Goal: Task Accomplishment & Management: Manage account settings

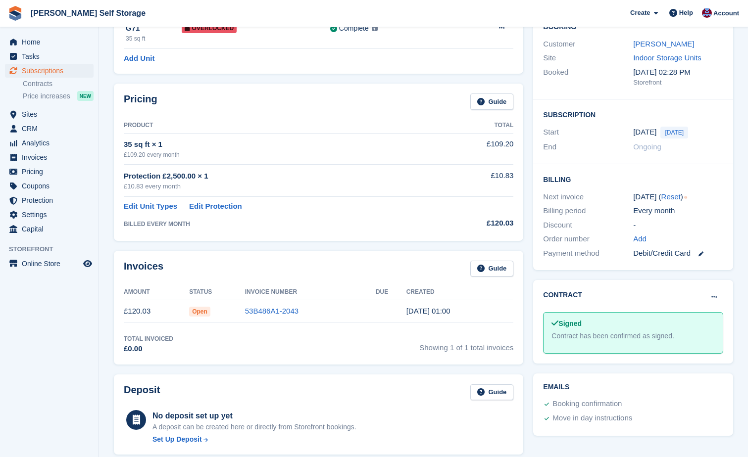
scroll to position [99, 0]
click at [264, 308] on link "53B486A1-2043" at bounding box center [271, 310] width 53 height 8
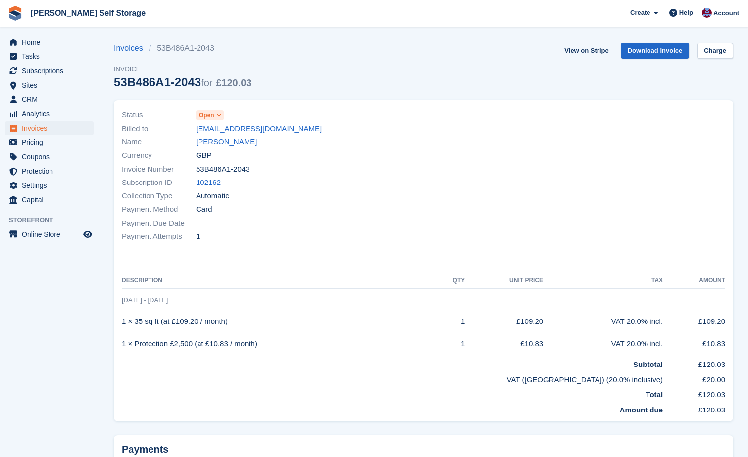
click at [218, 114] on icon at bounding box center [218, 115] width 5 height 6
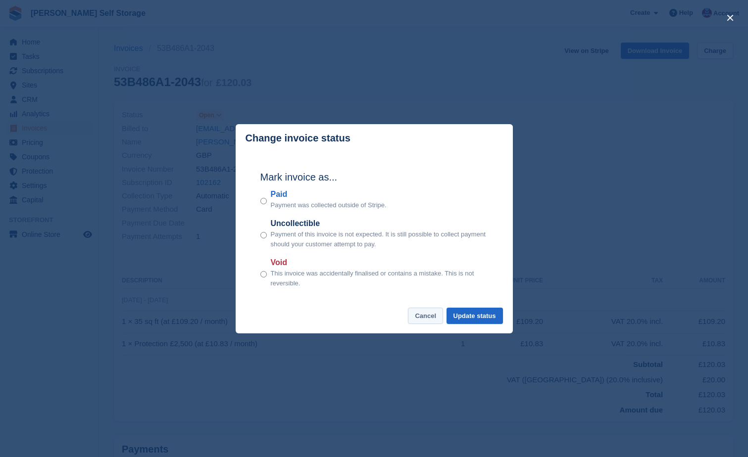
click at [430, 321] on button "Cancel" at bounding box center [425, 316] width 35 height 16
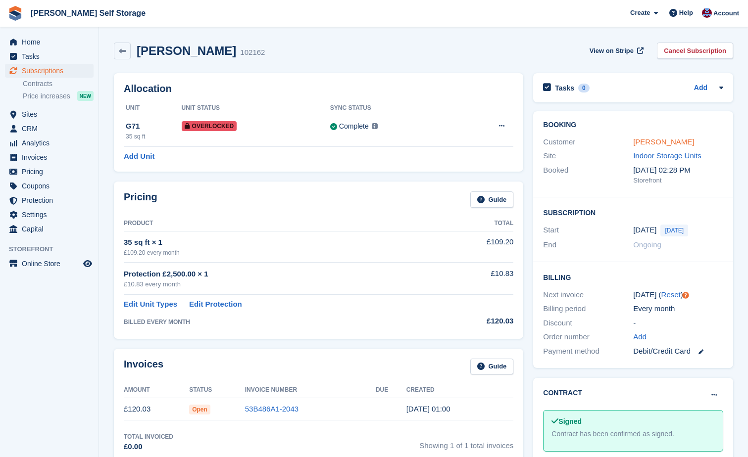
click at [644, 145] on link "[PERSON_NAME]" at bounding box center [663, 142] width 61 height 8
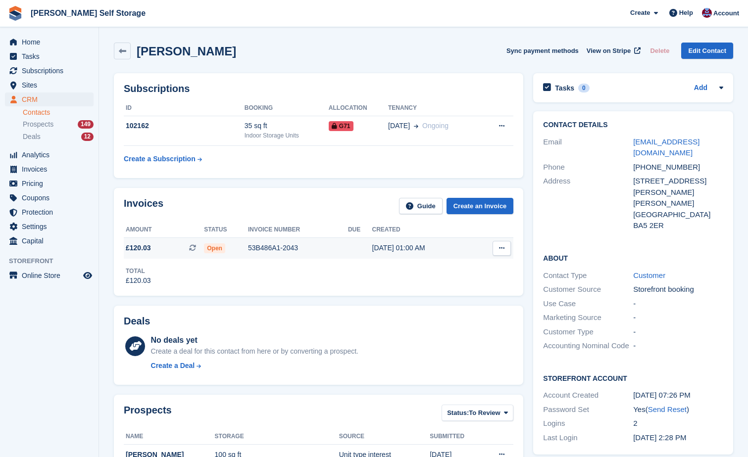
click at [219, 248] on span "Open" at bounding box center [214, 248] width 21 height 10
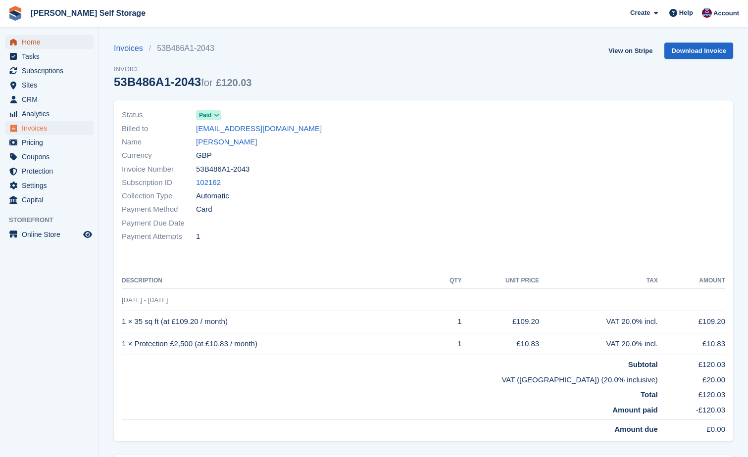
click at [29, 40] on span "Home" at bounding box center [51, 42] width 59 height 14
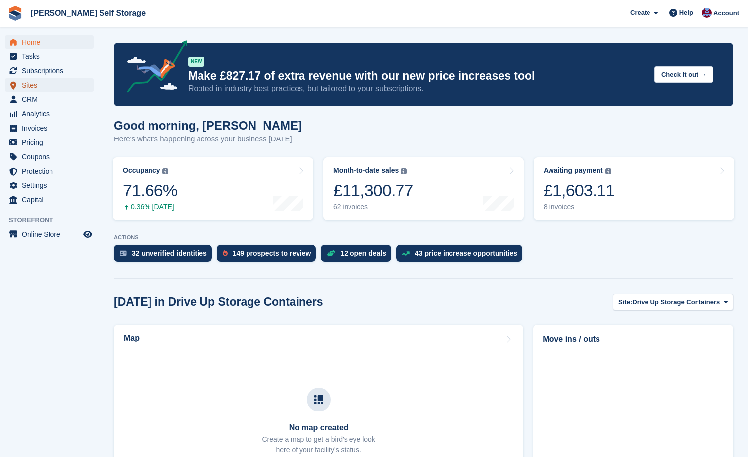
click at [18, 85] on span "menu" at bounding box center [13, 85] width 12 height 12
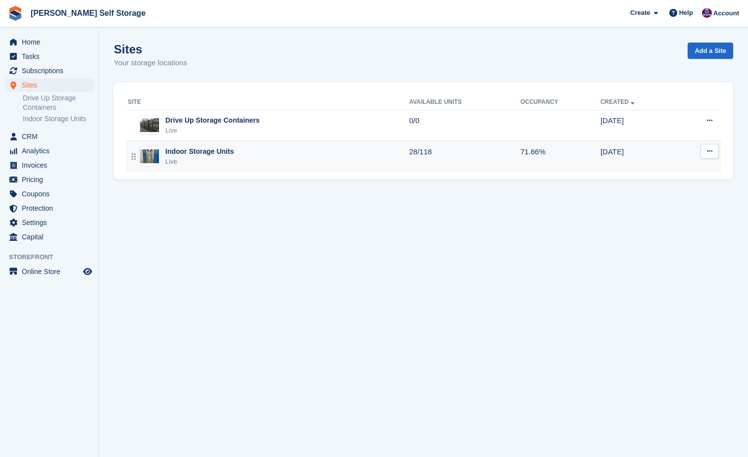
click at [167, 153] on div "Indoor Storage Units" at bounding box center [199, 151] width 68 height 10
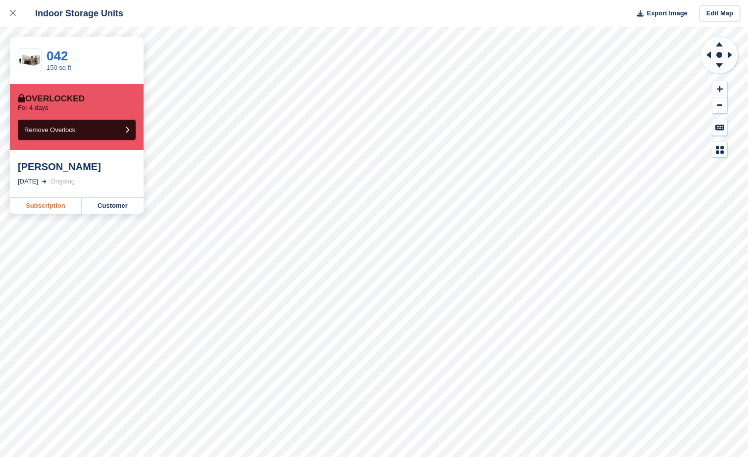
click at [67, 204] on link "Subscription" at bounding box center [46, 206] width 72 height 16
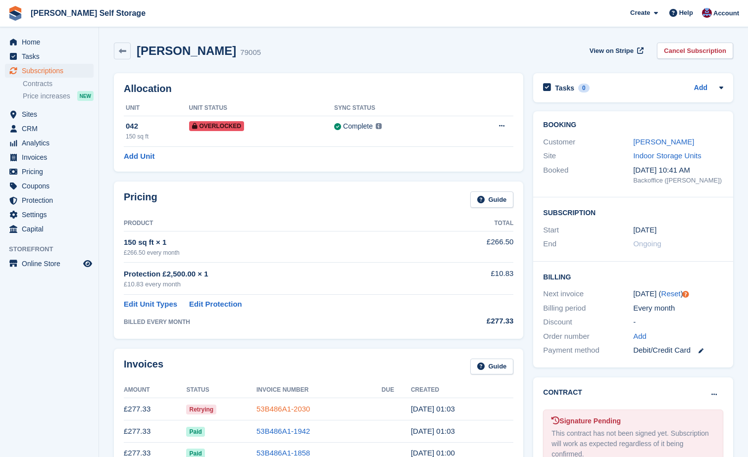
click at [296, 405] on link "53B486A1-2030" at bounding box center [282, 409] width 53 height 8
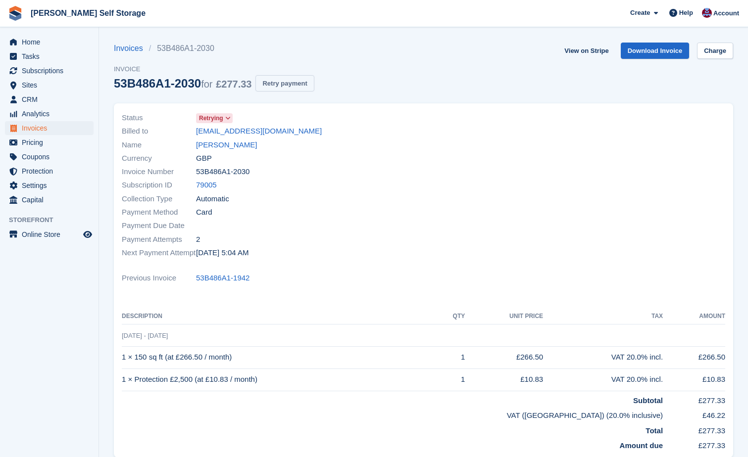
click at [276, 86] on button "Retry payment" at bounding box center [284, 83] width 58 height 16
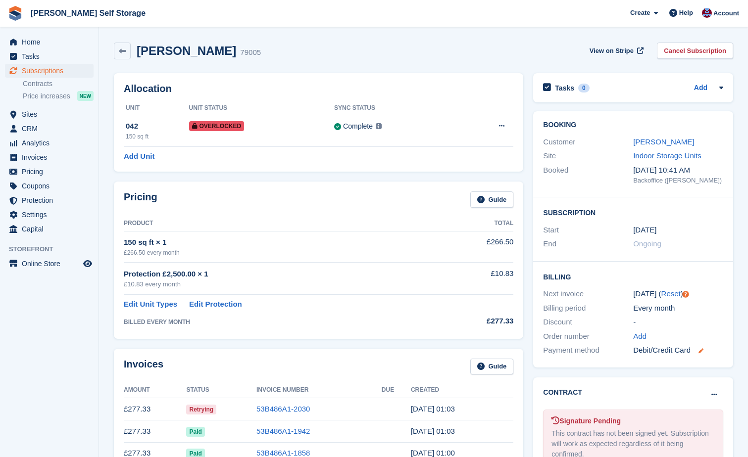
click at [700, 353] on icon at bounding box center [700, 350] width 5 height 5
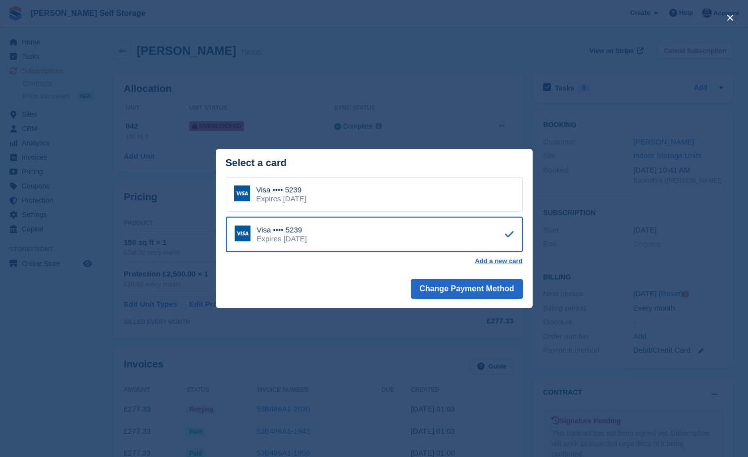
click at [704, 252] on div "close" at bounding box center [374, 228] width 748 height 457
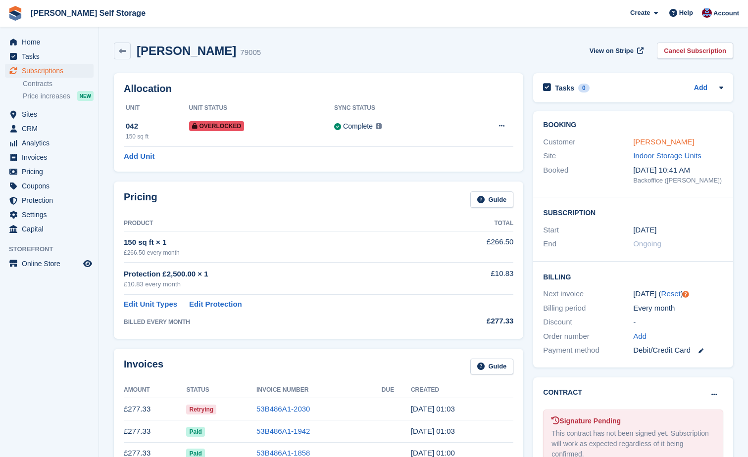
click at [654, 143] on link "Andrew Reeve" at bounding box center [663, 142] width 61 height 8
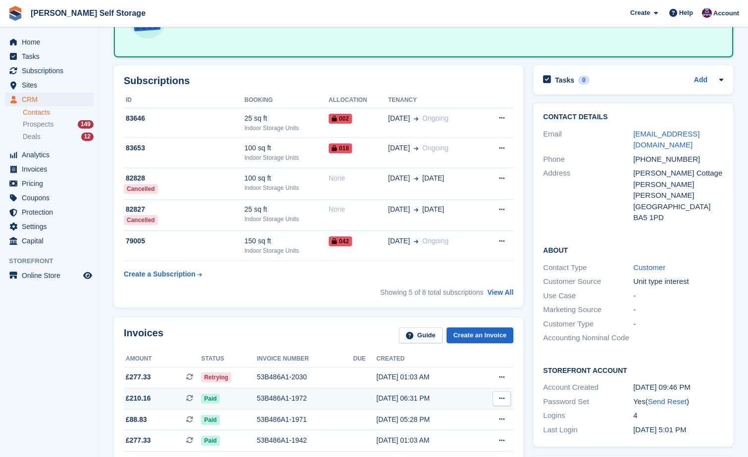
scroll to position [99, 0]
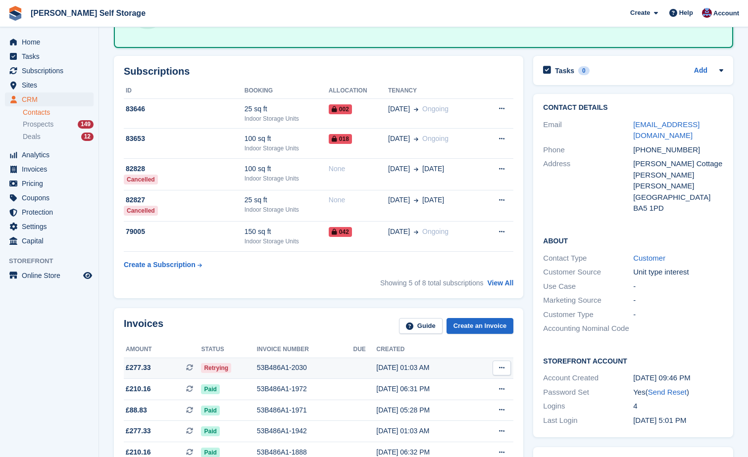
click at [143, 368] on span "£277.33" at bounding box center [138, 368] width 25 height 10
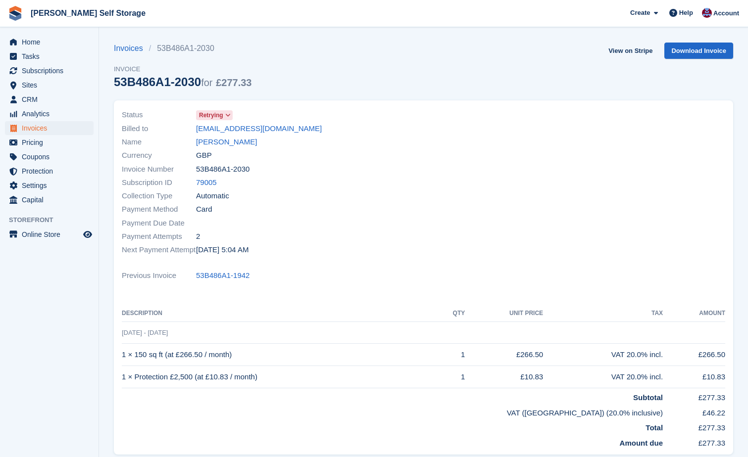
click at [205, 115] on span "Retrying" at bounding box center [211, 115] width 24 height 9
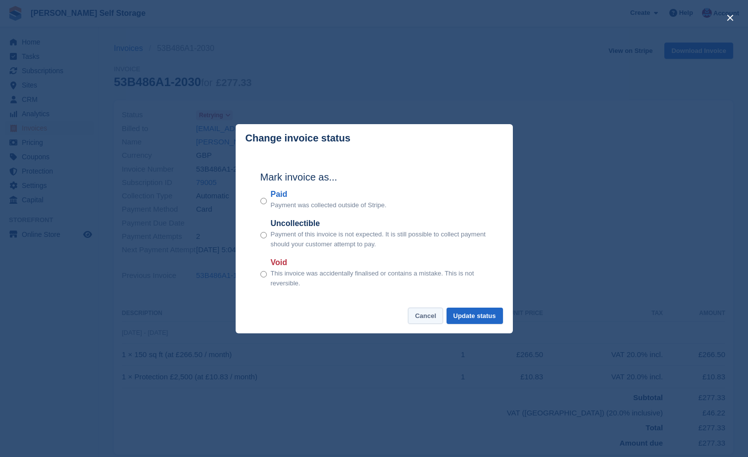
click at [427, 320] on button "Cancel" at bounding box center [425, 316] width 35 height 16
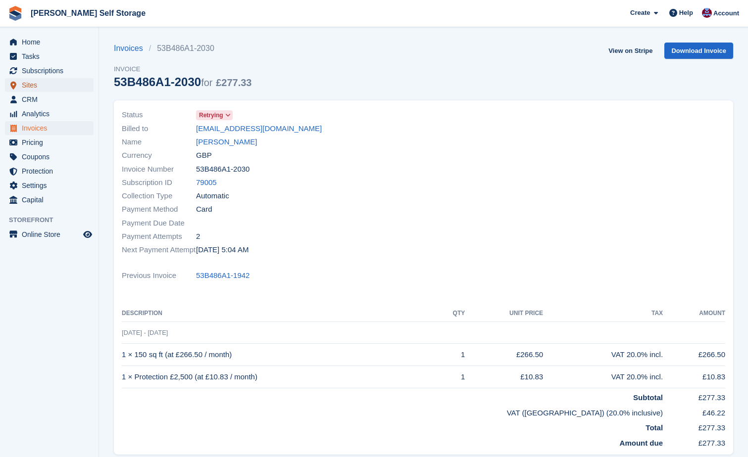
click at [23, 86] on span "Sites" at bounding box center [51, 85] width 59 height 14
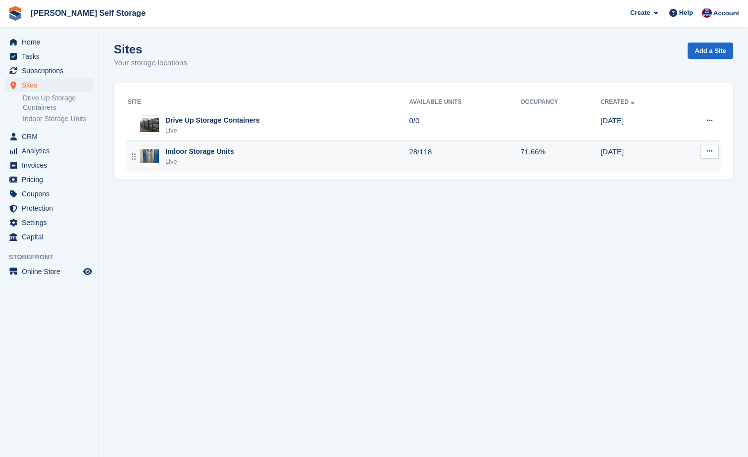
click at [174, 148] on div "Indoor Storage Units" at bounding box center [199, 151] width 68 height 10
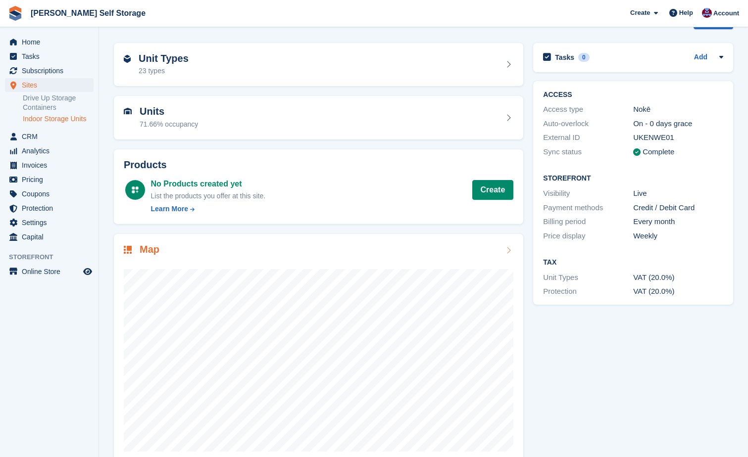
scroll to position [50, 0]
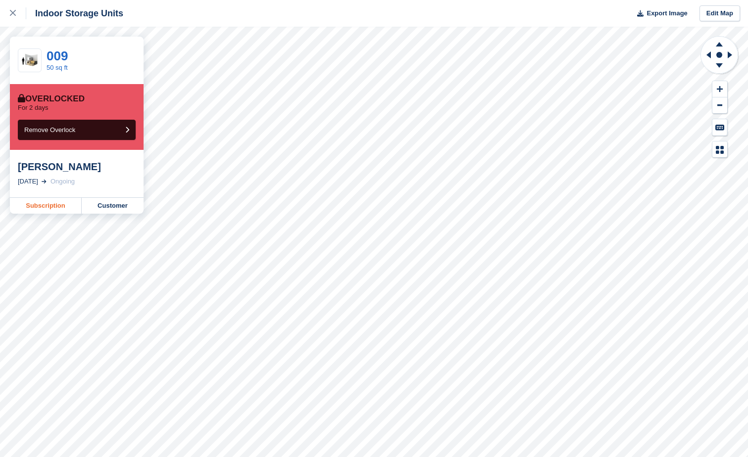
click at [50, 208] on link "Subscription" at bounding box center [46, 206] width 72 height 16
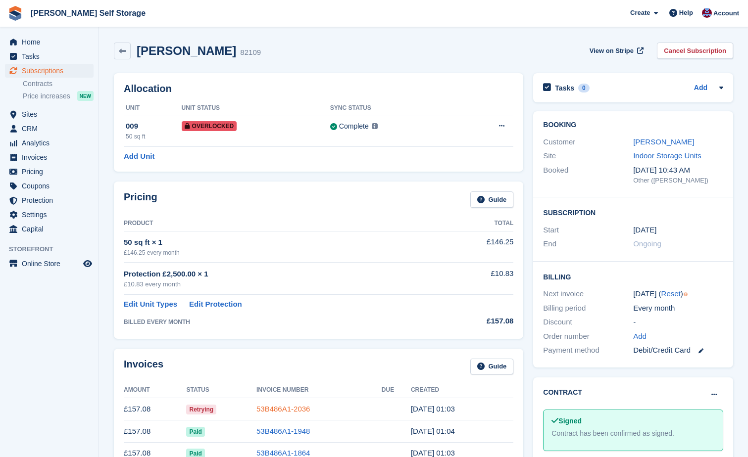
click at [271, 408] on link "53B486A1-2036" at bounding box center [282, 409] width 53 height 8
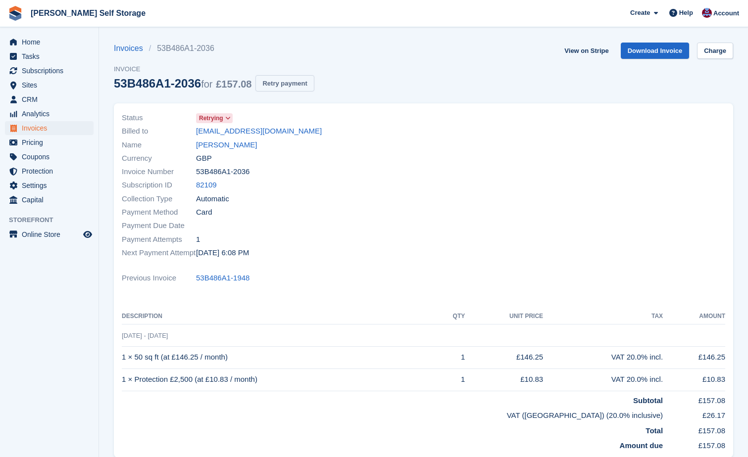
click at [271, 86] on button "Retry payment" at bounding box center [284, 83] width 58 height 16
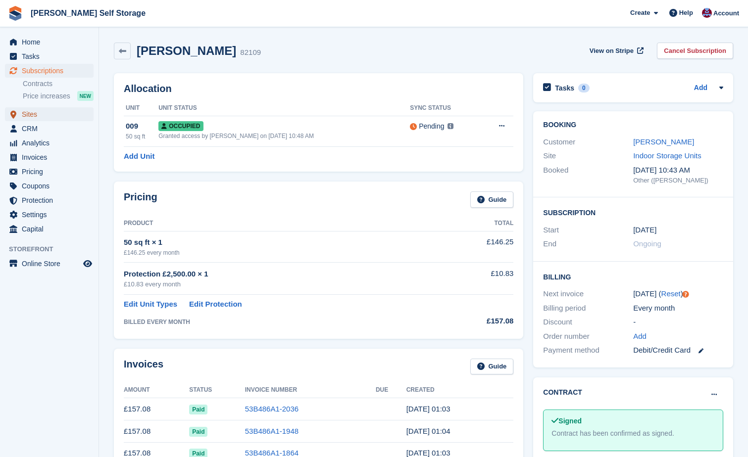
click at [30, 116] on span "Sites" at bounding box center [51, 114] width 59 height 14
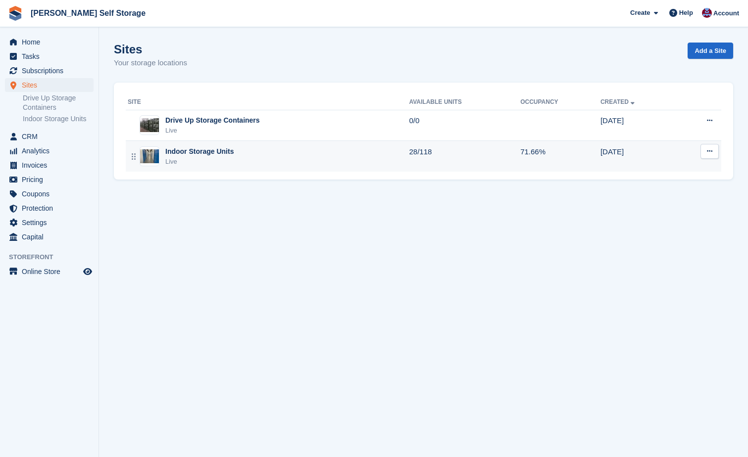
click at [183, 154] on div "Indoor Storage Units" at bounding box center [199, 151] width 68 height 10
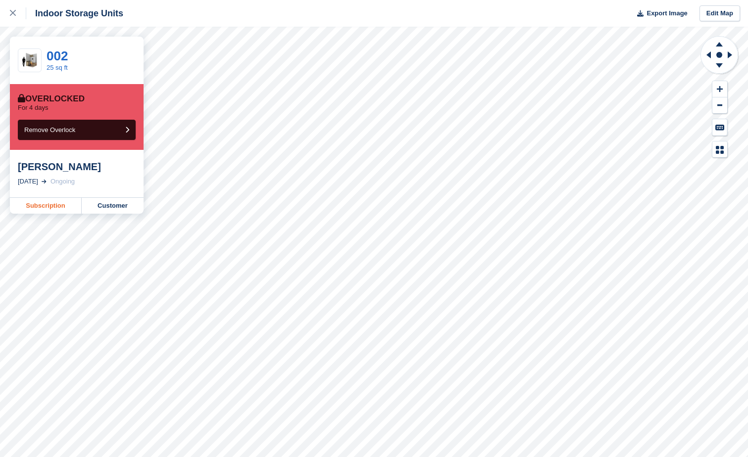
click at [26, 205] on link "Subscription" at bounding box center [46, 206] width 72 height 16
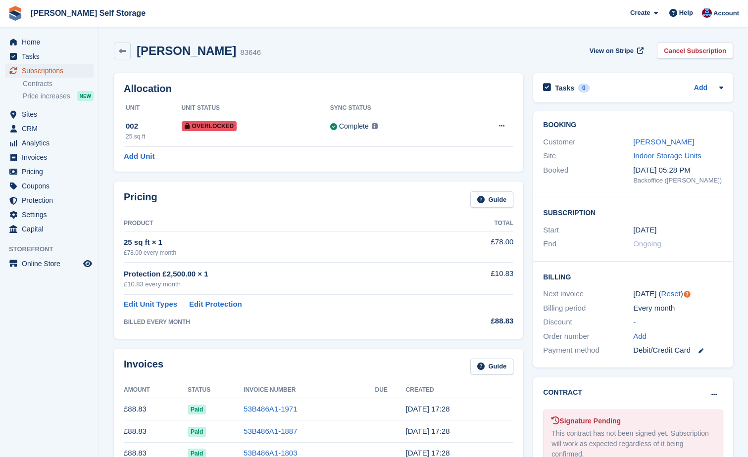
click at [39, 70] on span "Subscriptions" at bounding box center [51, 71] width 59 height 14
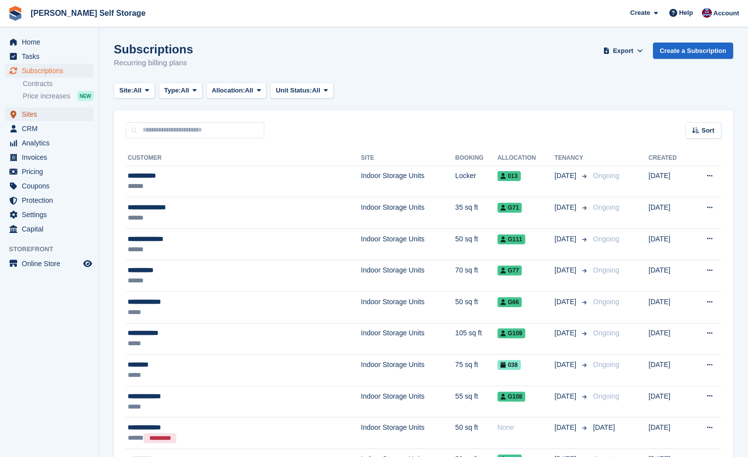
click at [32, 112] on span "Sites" at bounding box center [51, 114] width 59 height 14
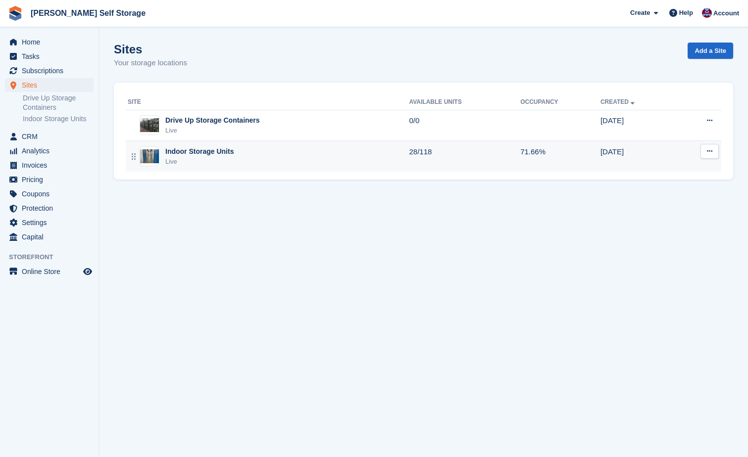
click at [215, 148] on div "Indoor Storage Units" at bounding box center [199, 151] width 68 height 10
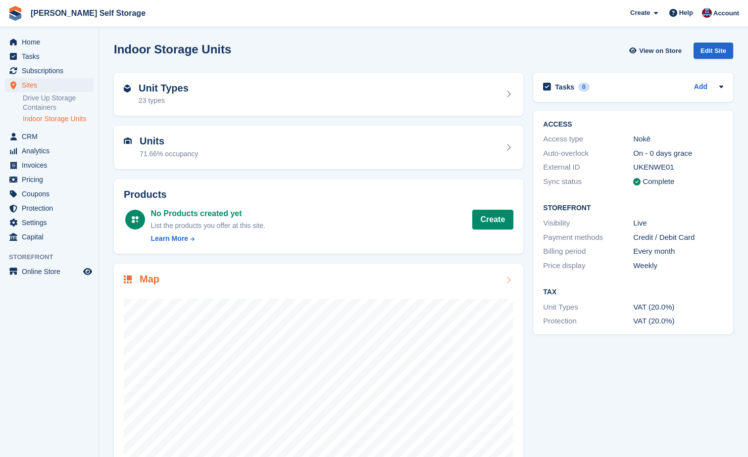
click at [292, 268] on div "Map" at bounding box center [318, 379] width 409 height 231
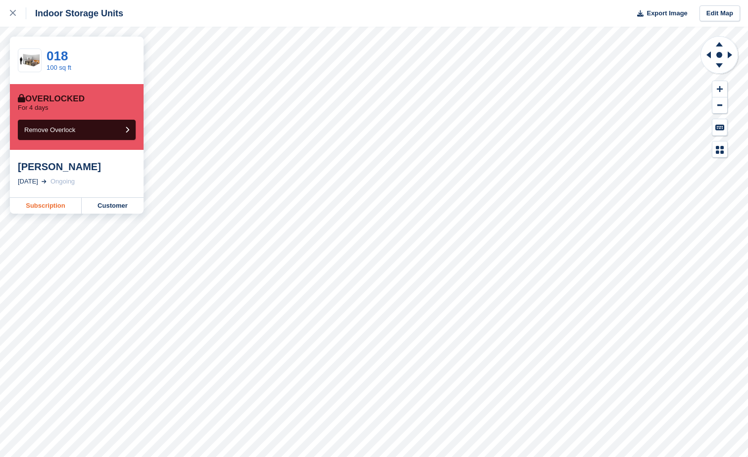
click at [39, 206] on link "Subscription" at bounding box center [46, 206] width 72 height 16
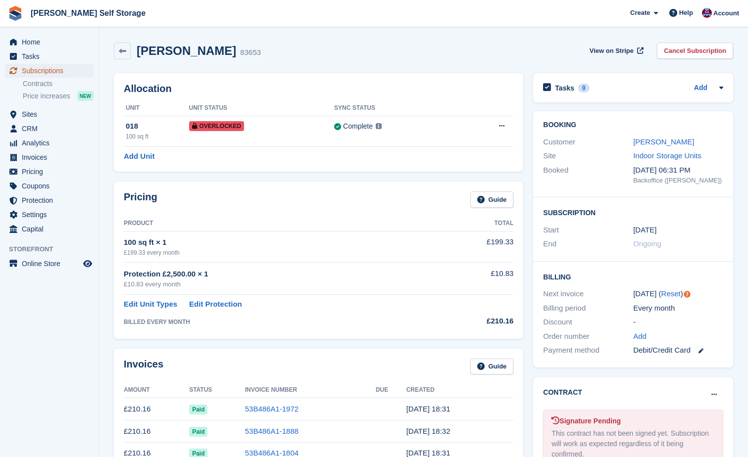
click at [41, 66] on span "Subscriptions" at bounding box center [51, 71] width 59 height 14
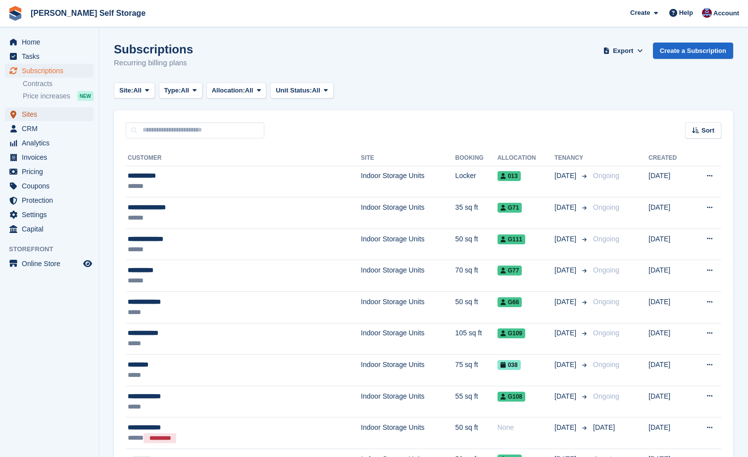
click at [24, 114] on span "Sites" at bounding box center [51, 114] width 59 height 14
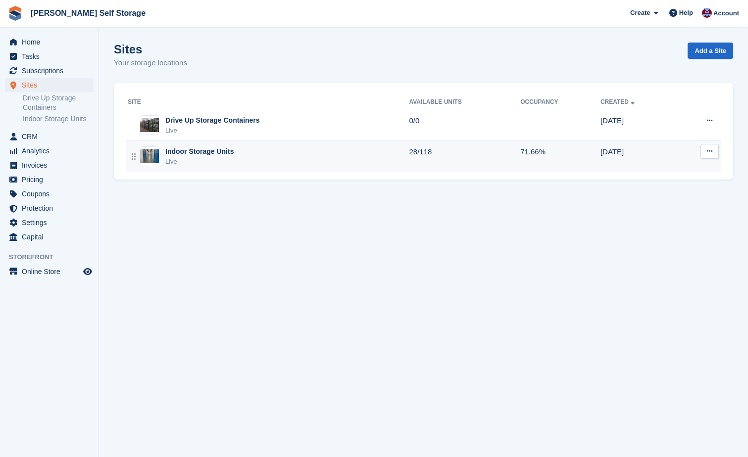
click at [188, 154] on div "Indoor Storage Units" at bounding box center [199, 151] width 68 height 10
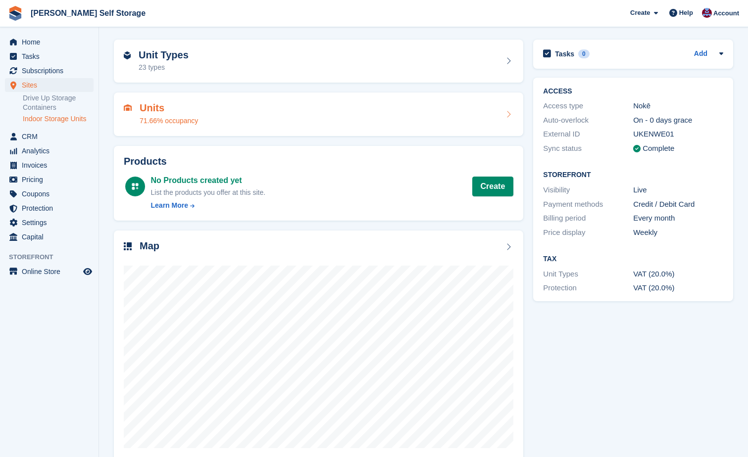
scroll to position [50, 0]
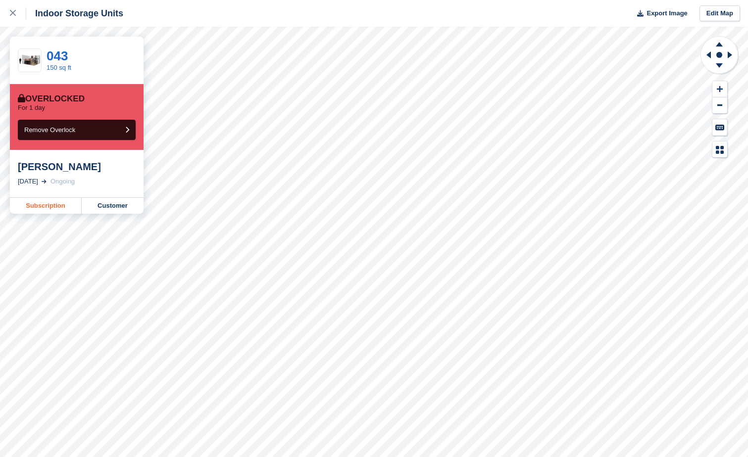
click at [40, 205] on link "Subscription" at bounding box center [46, 206] width 72 height 16
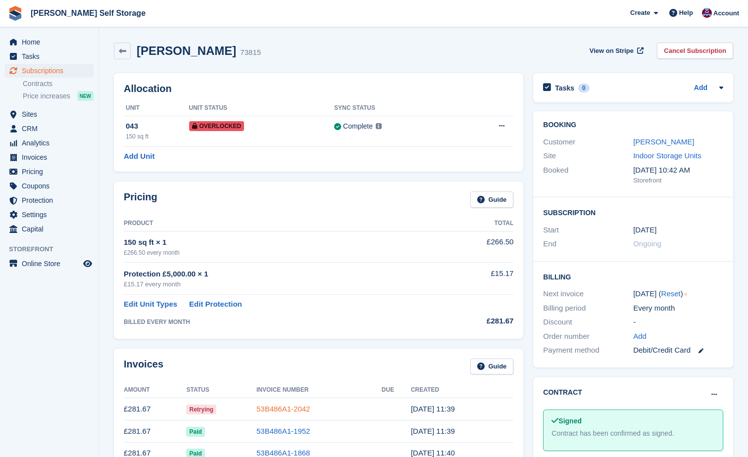
click at [283, 407] on link "53B486A1-2042" at bounding box center [282, 409] width 53 height 8
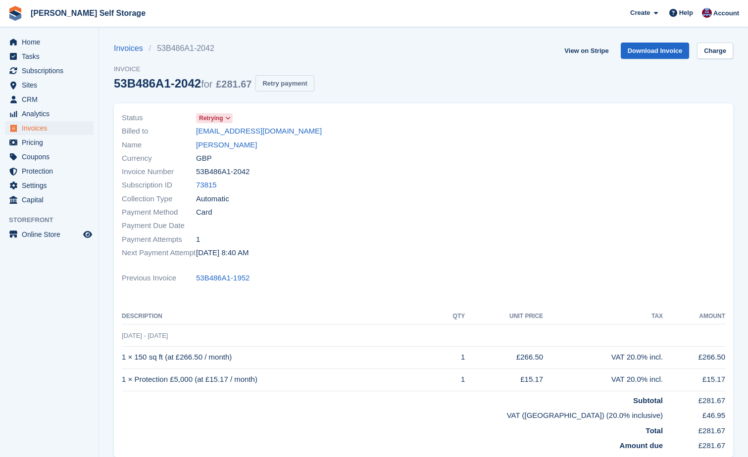
click at [275, 86] on button "Retry payment" at bounding box center [284, 83] width 58 height 16
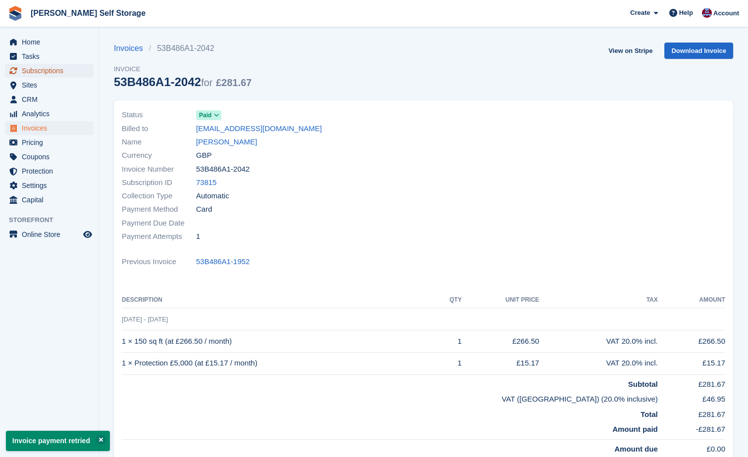
click at [35, 74] on span "Subscriptions" at bounding box center [51, 71] width 59 height 14
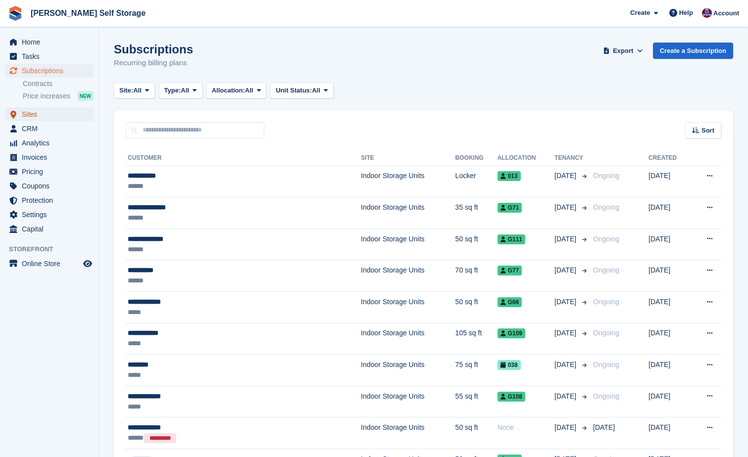
click at [25, 113] on span "Sites" at bounding box center [51, 114] width 59 height 14
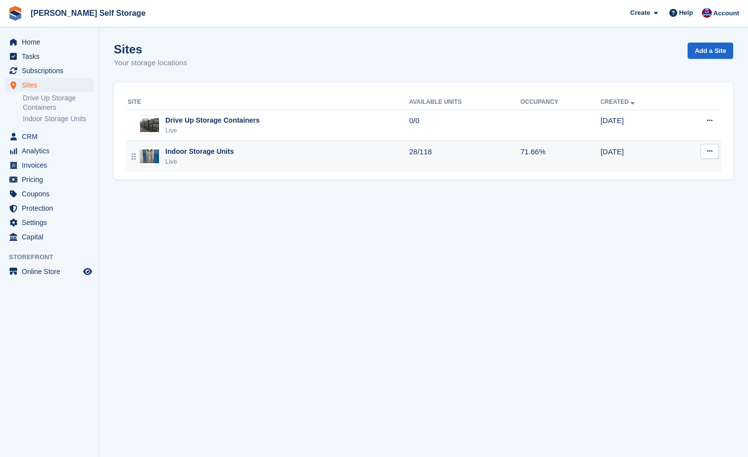
click at [187, 153] on div "Indoor Storage Units" at bounding box center [199, 151] width 68 height 10
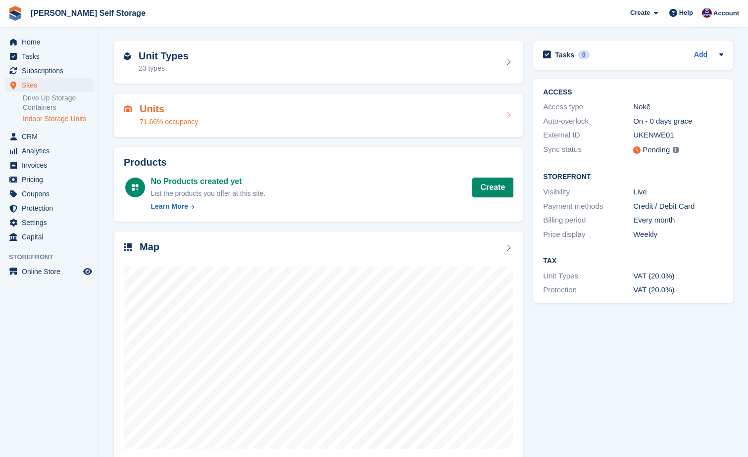
scroll to position [50, 0]
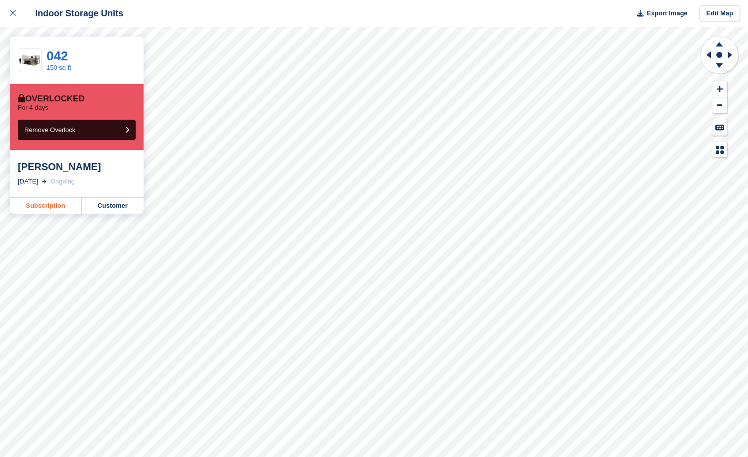
click at [33, 210] on link "Subscription" at bounding box center [46, 206] width 72 height 16
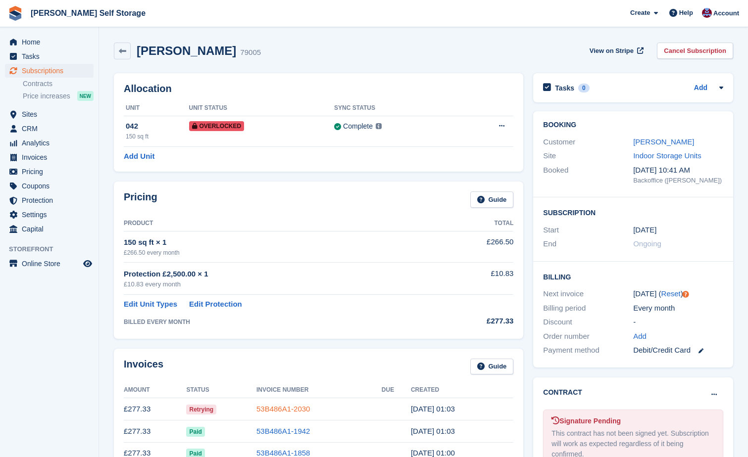
click at [263, 411] on link "53B486A1-2030" at bounding box center [282, 409] width 53 height 8
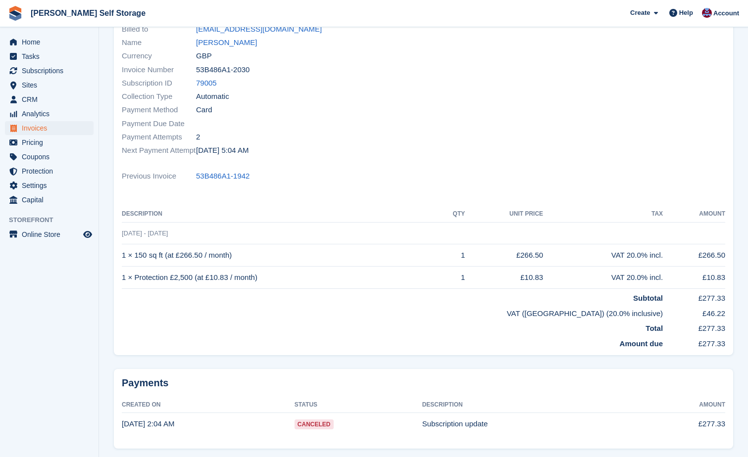
scroll to position [136, 0]
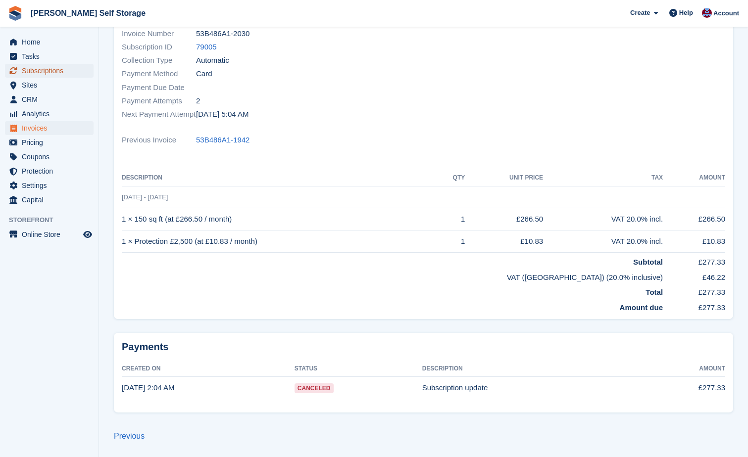
click at [44, 69] on span "Subscriptions" at bounding box center [51, 71] width 59 height 14
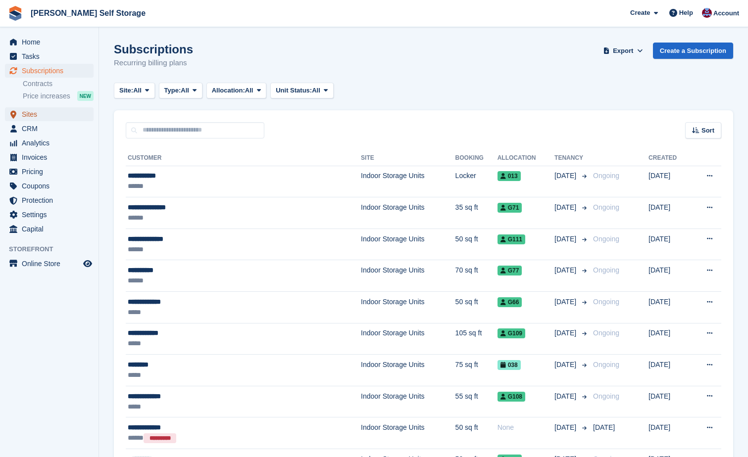
click at [48, 114] on span "Sites" at bounding box center [51, 114] width 59 height 14
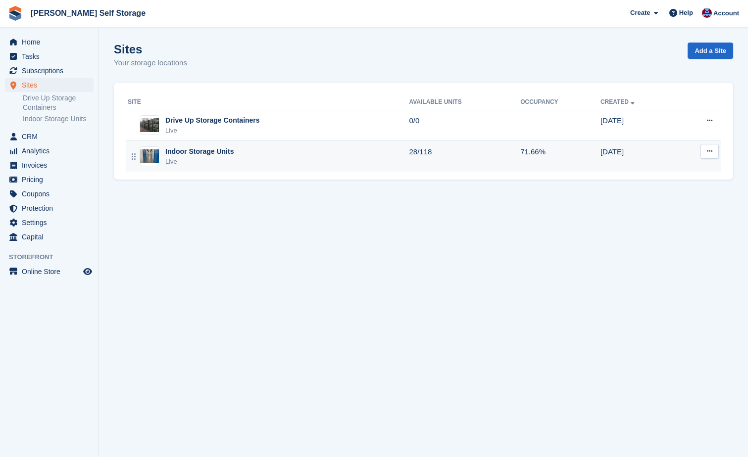
click at [163, 151] on div "Indoor Storage Units Live" at bounding box center [268, 156] width 281 height 20
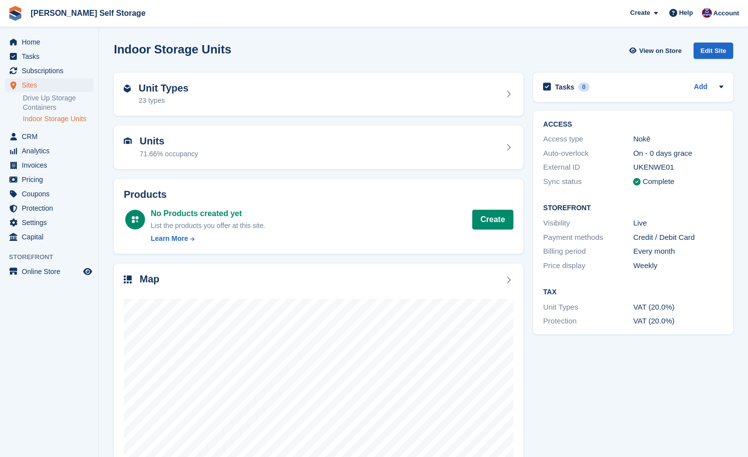
scroll to position [50, 0]
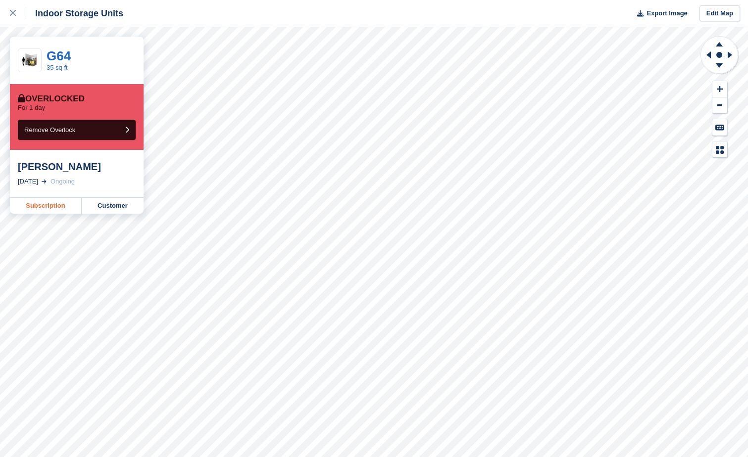
click at [29, 206] on link "Subscription" at bounding box center [46, 206] width 72 height 16
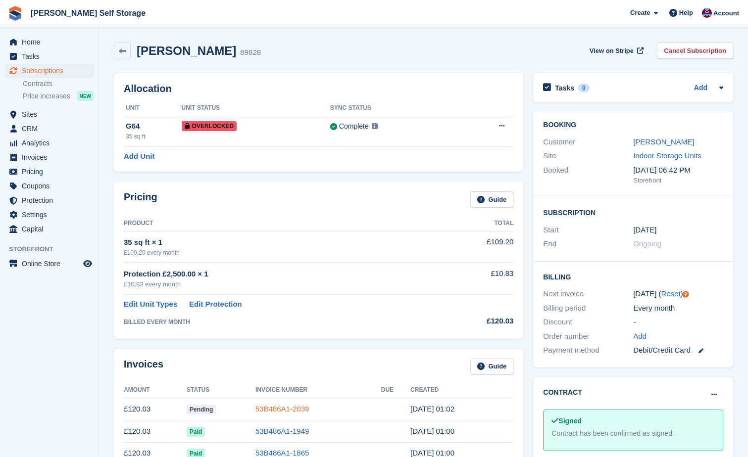
click at [283, 406] on link "53B486A1-2039" at bounding box center [281, 409] width 53 height 8
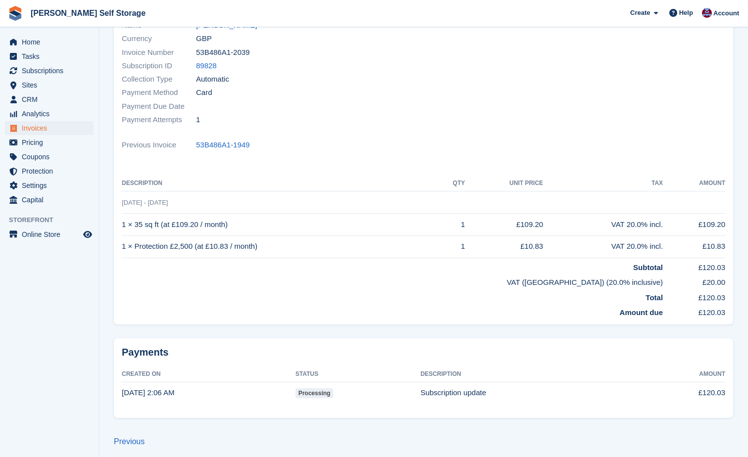
scroll to position [122, 0]
